Goal: Task Accomplishment & Management: Manage account settings

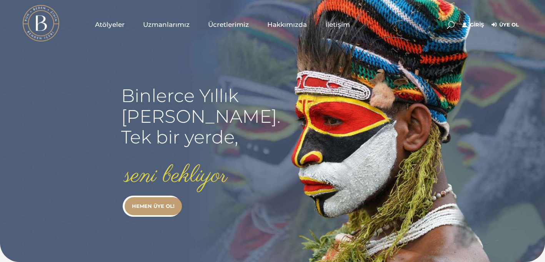
type input "[EMAIL_ADDRESS][DOMAIN_NAME]"
click at [476, 23] on link "Giriş" at bounding box center [473, 24] width 22 height 9
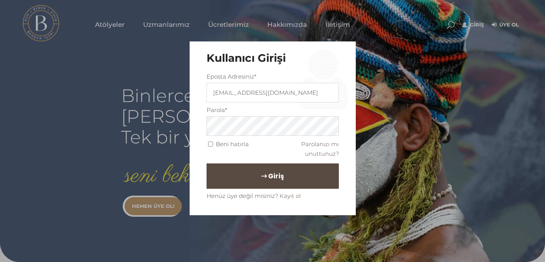
click at [301, 178] on button "Giriş" at bounding box center [272, 176] width 132 height 25
click at [259, 175] on button "Giriş" at bounding box center [272, 176] width 132 height 25
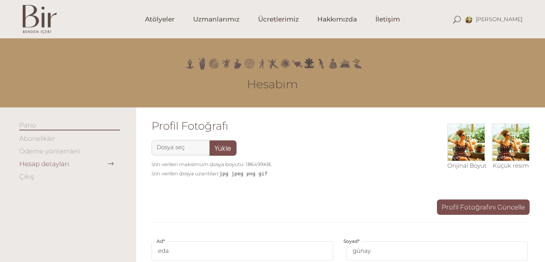
click at [71, 149] on link "Ödeme yöntemleri" at bounding box center [49, 152] width 61 height 8
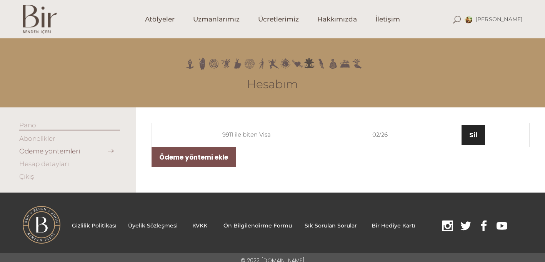
click at [472, 136] on link "Sil" at bounding box center [472, 135] width 23 height 20
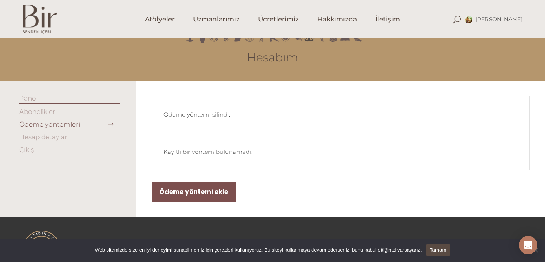
scroll to position [57, 0]
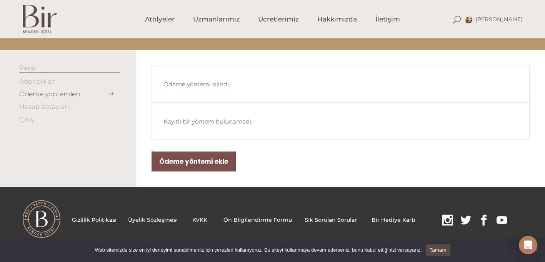
click at [45, 106] on link "Hesap detayları" at bounding box center [44, 107] width 50 height 8
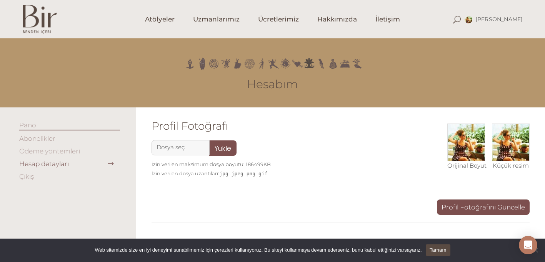
click at [41, 138] on link "Abonelikler" at bounding box center [37, 139] width 36 height 8
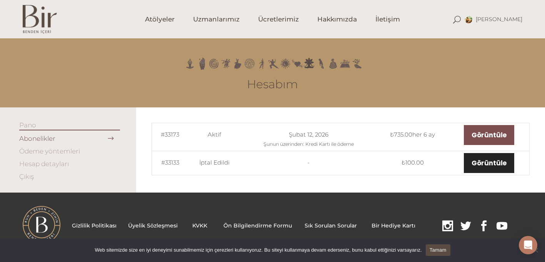
click at [485, 163] on link "Görüntüle" at bounding box center [488, 163] width 50 height 20
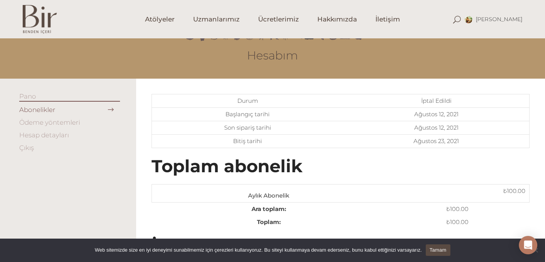
scroll to position [22, 0]
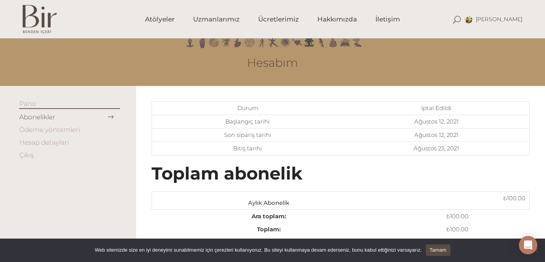
click at [48, 118] on link "Abonelikler" at bounding box center [37, 117] width 36 height 8
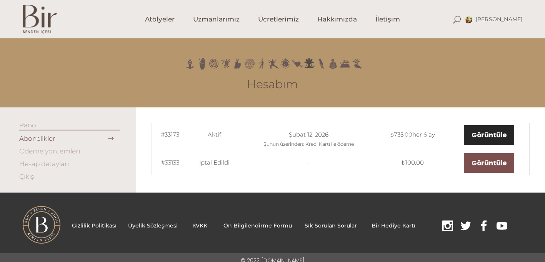
click at [492, 131] on link "Görüntüle" at bounding box center [488, 135] width 50 height 20
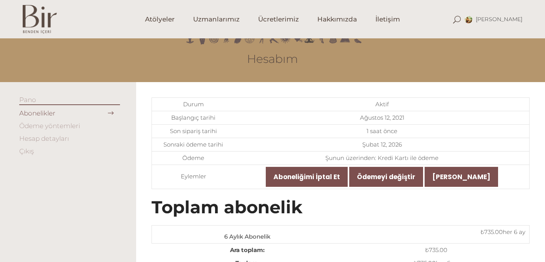
scroll to position [32, 0]
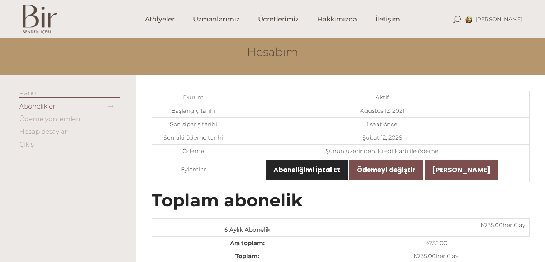
click at [314, 170] on link "Aboneliğimi İptal Et" at bounding box center [307, 170] width 82 height 20
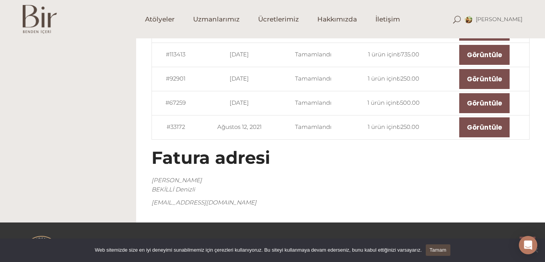
scroll to position [427, 0]
